Goal: Check status: Check status

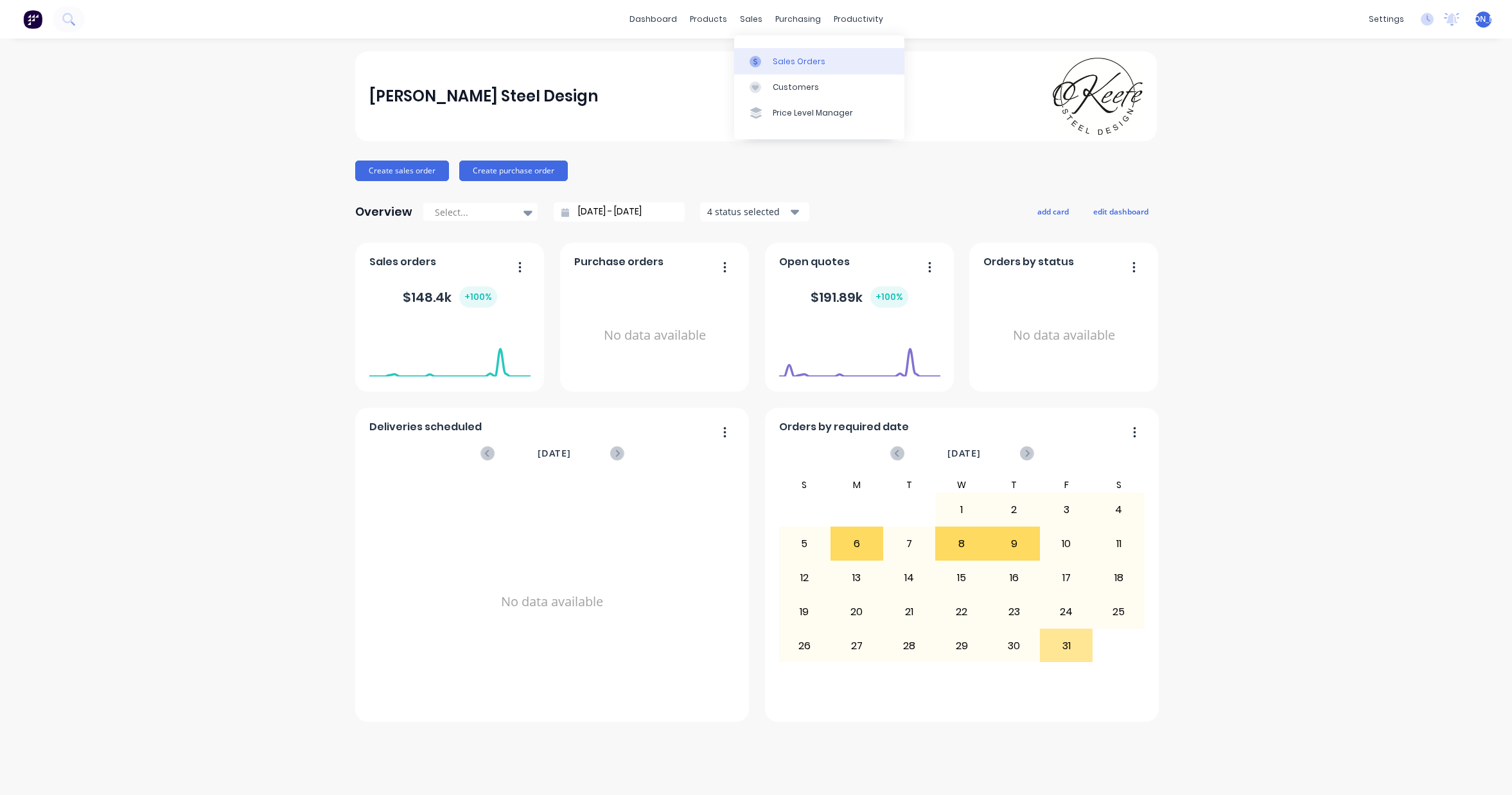
click at [788, 59] on div "Sales Orders" at bounding box center [799, 61] width 52 height 11
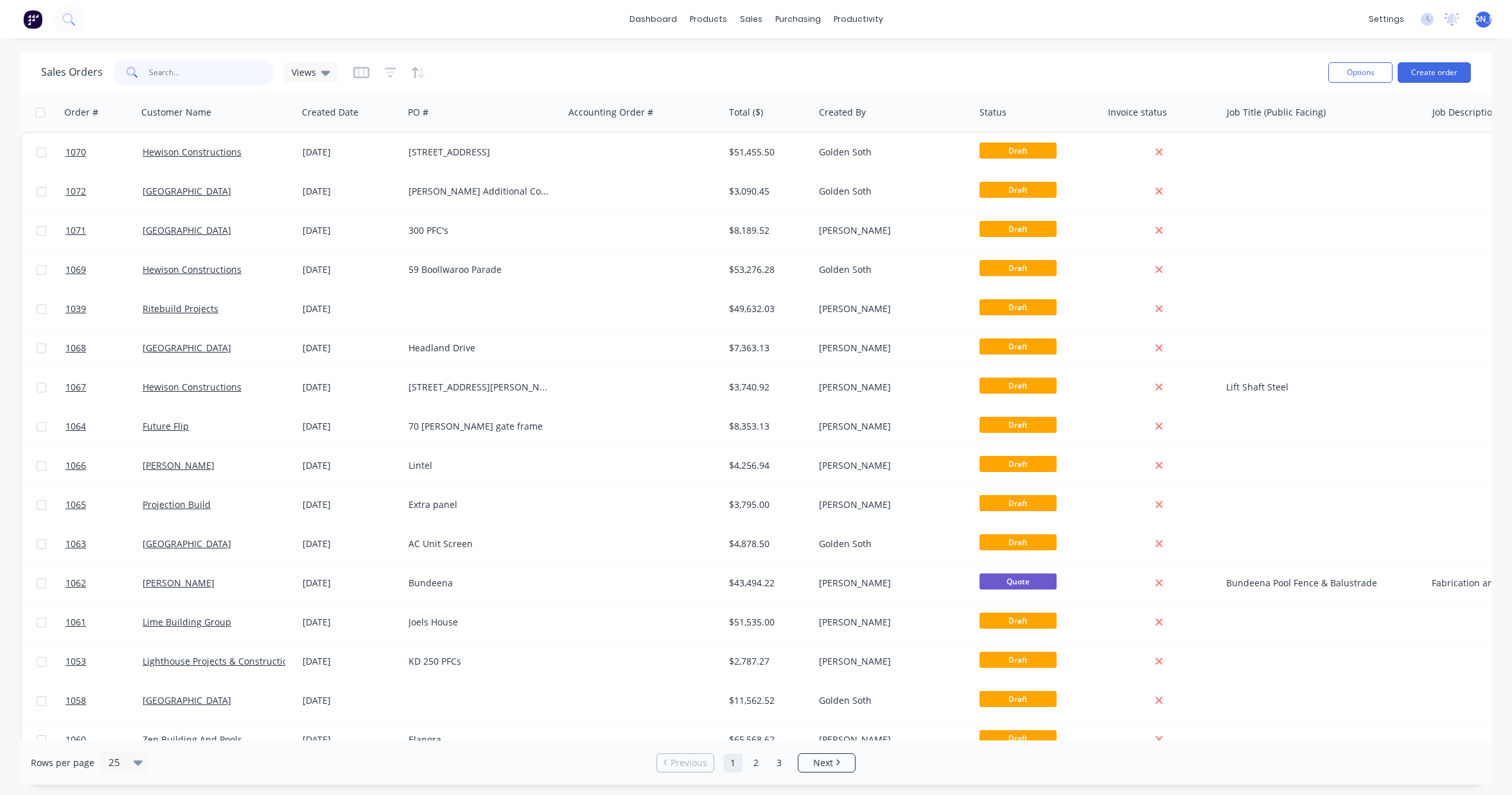
click at [172, 78] on input "text" at bounding box center [211, 72] width 125 height 25
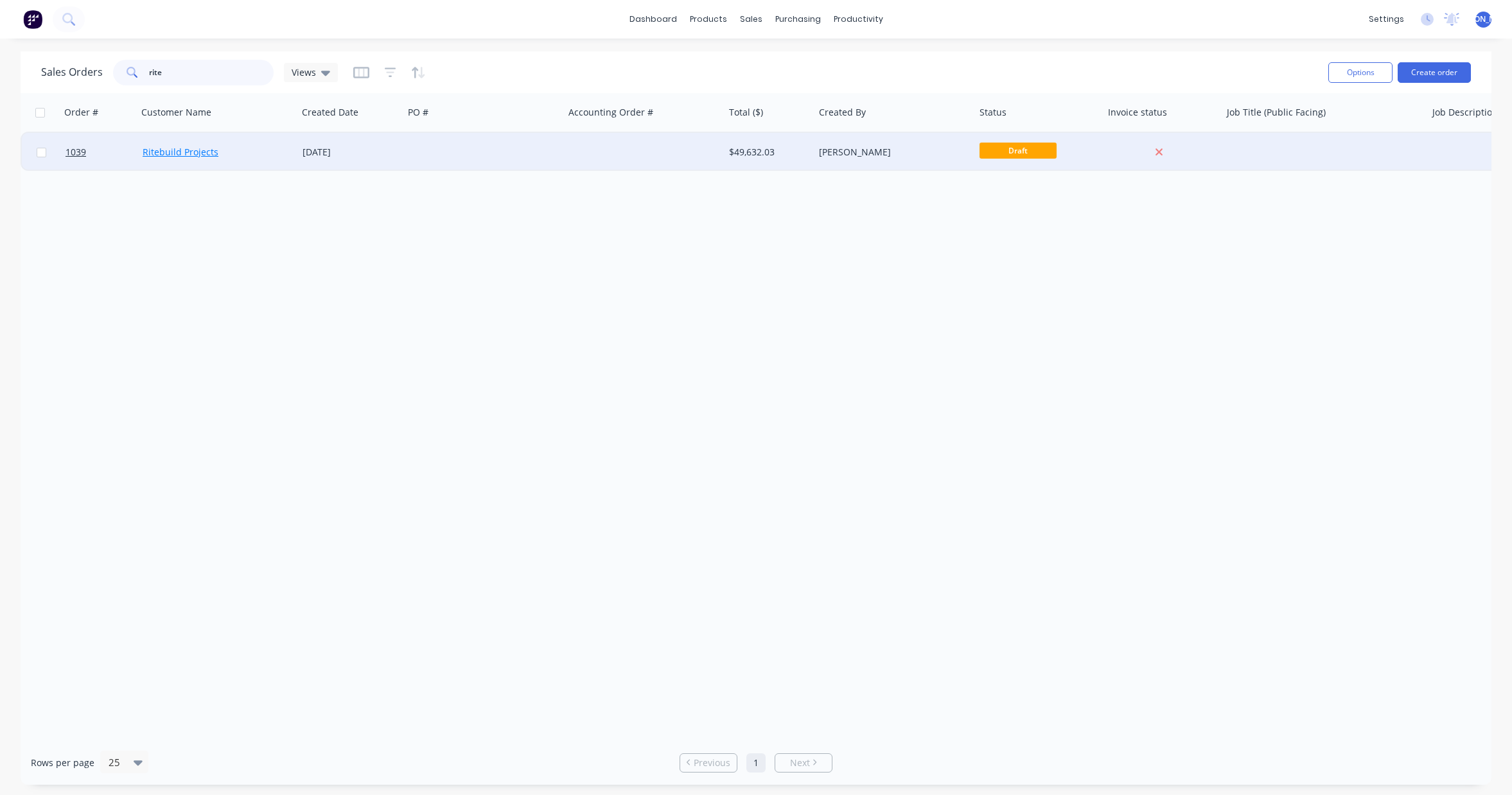
type input "rite"
click at [185, 154] on link "Ritebuild Projects" at bounding box center [180, 151] width 76 height 12
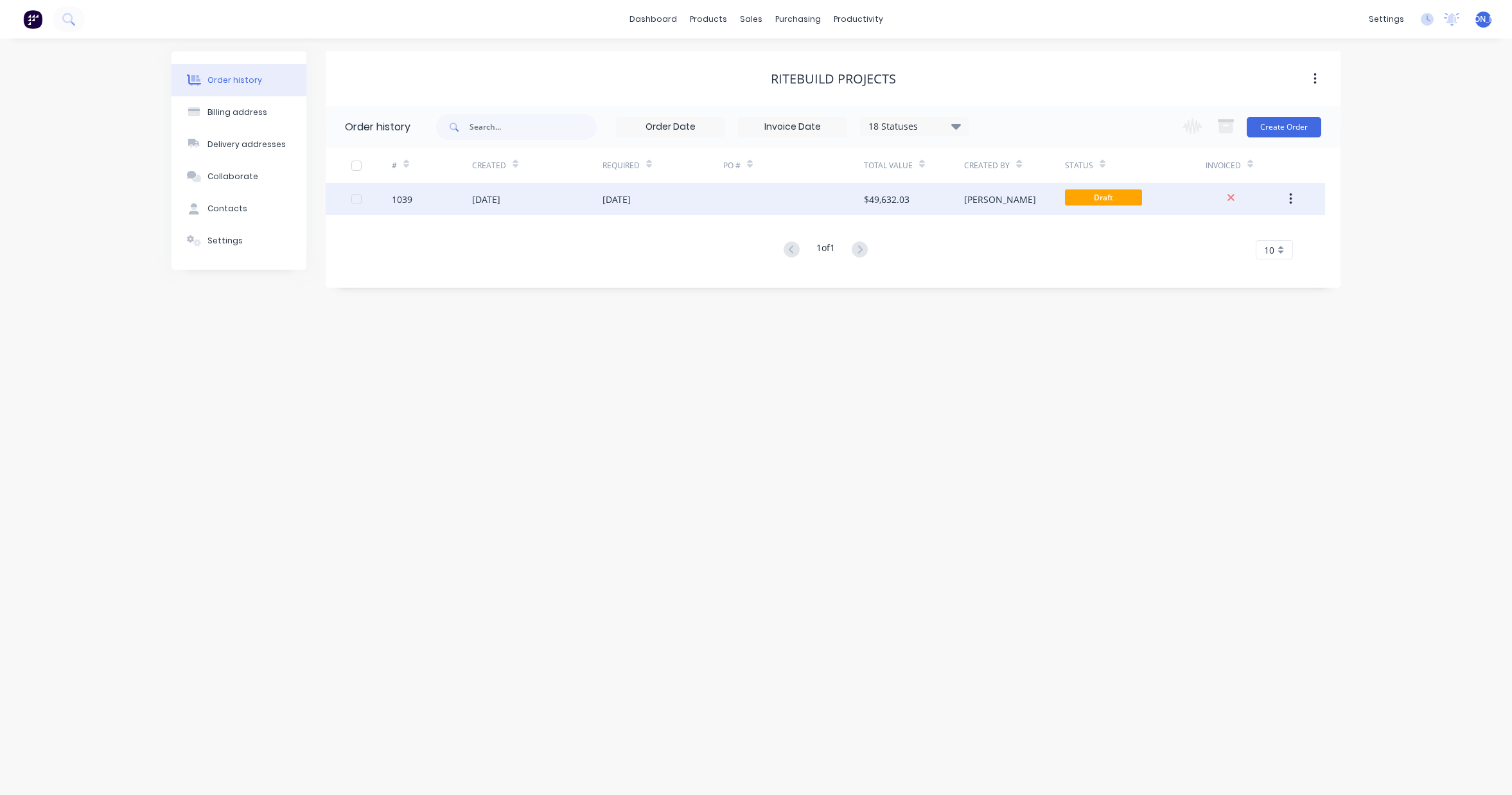
click at [498, 206] on div "[DATE]" at bounding box center [536, 199] width 130 height 32
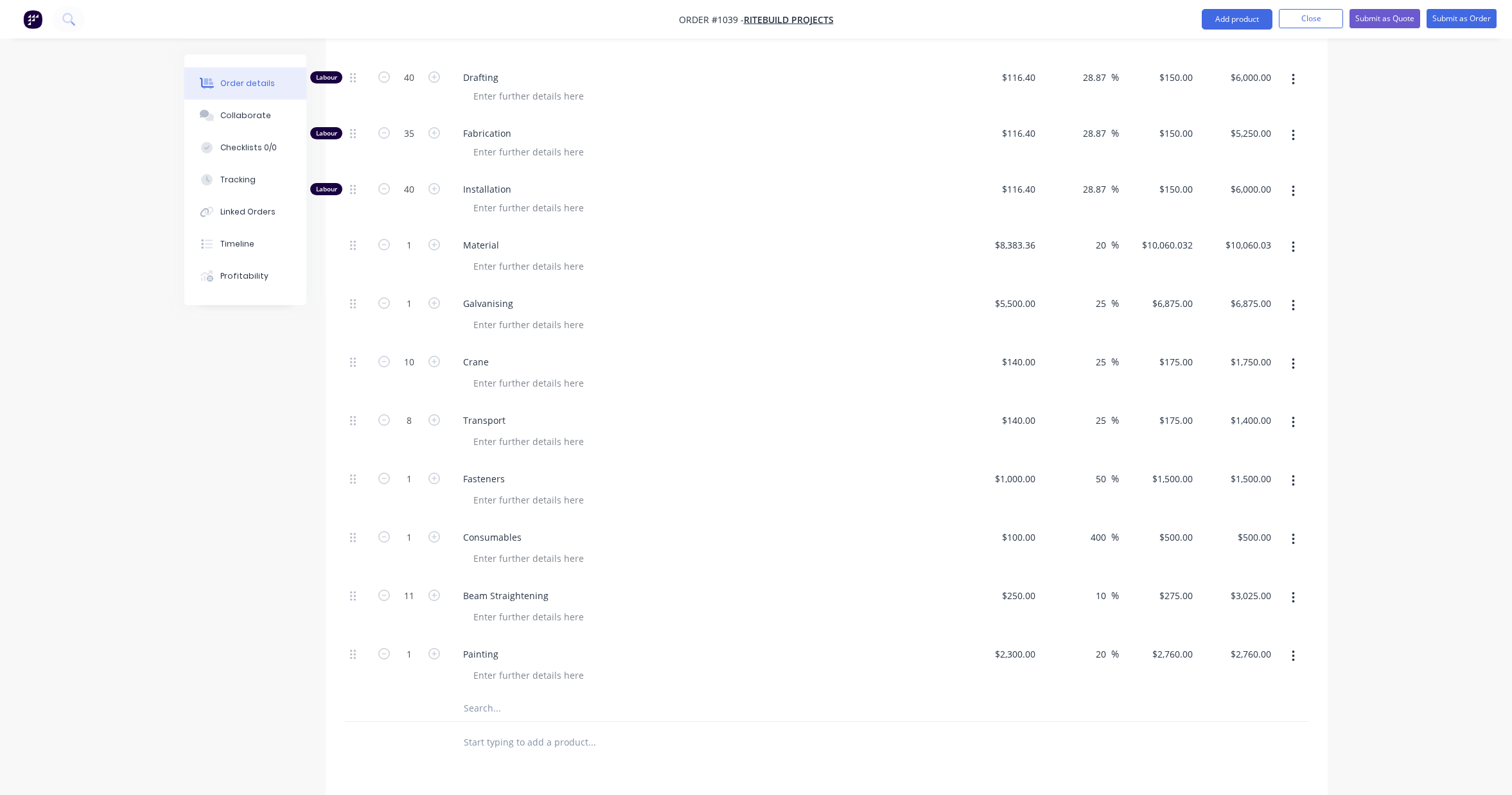
scroll to position [510, 0]
